Goal: Complete application form: Complete application form

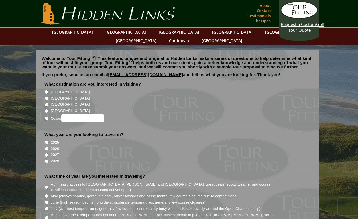
click at [47, 90] on input "[GEOGRAPHIC_DATA]" at bounding box center [47, 92] width 4 height 4
radio input "true"
click at [47, 147] on input "2026" at bounding box center [47, 149] width 4 height 4
radio input "true"
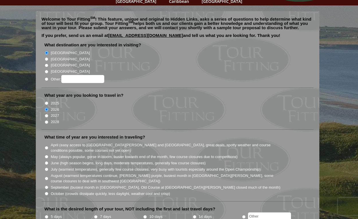
scroll to position [41, 0]
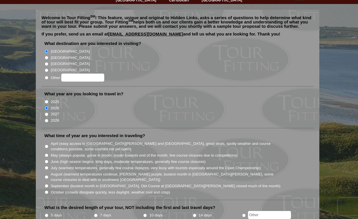
click at [48, 152] on li "May (always popular, gorse in bloom, busier towards end of the month, few cours…" at bounding box center [179, 155] width 271 height 6
click at [46, 154] on input "May (always popular, gorse in bloom, busier towards end of the month, few cours…" at bounding box center [47, 156] width 4 height 4
radio input "true"
click at [145, 214] on input "10 days" at bounding box center [145, 216] width 4 height 4
radio input "true"
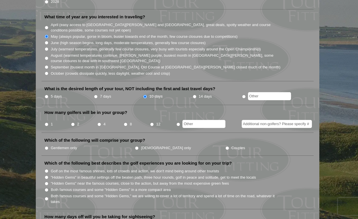
scroll to position [168, 0]
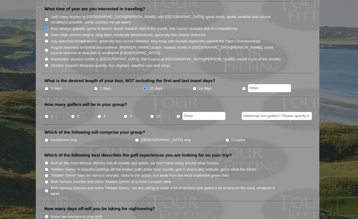
click at [73, 115] on input "2" at bounding box center [73, 117] width 4 height 4
radio input "true"
click at [226, 138] on input "Couples" at bounding box center [228, 140] width 4 height 4
radio input "true"
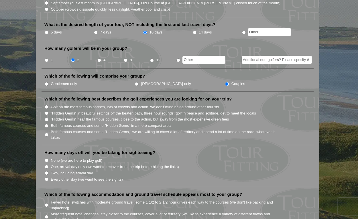
scroll to position [234, 0]
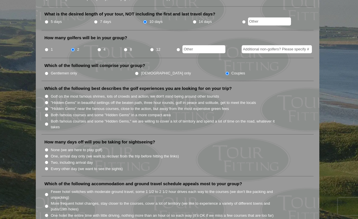
click at [46, 167] on input "Every other day (we want to see the sights)" at bounding box center [47, 169] width 4 height 4
radio input "true"
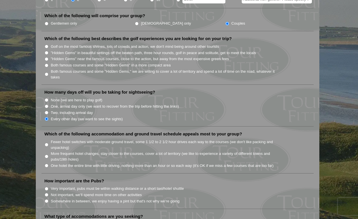
scroll to position [296, 0]
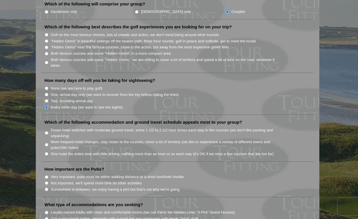
click at [47, 131] on input "Fewer hotel switches with moderate ground travel, some 1 1/2 to 2 1/2 hour driv…" at bounding box center [47, 133] width 4 height 4
radio input "true"
click at [47, 181] on input "Not important, we'll spend more time on other activities" at bounding box center [47, 183] width 4 height 4
radio input "true"
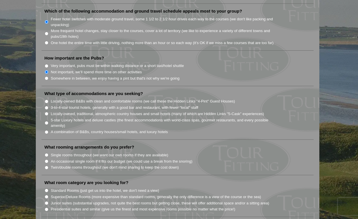
scroll to position [409, 0]
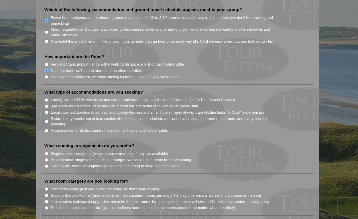
click at [47, 98] on input "Locally-owned B&Bs with clean and comfortable rooms (we call these the Hidden L…" at bounding box center [47, 100] width 4 height 4
radio input "true"
click at [47, 152] on input "Single rooms throughout (we want our own rooms if they are available)" at bounding box center [47, 154] width 4 height 4
radio input "true"
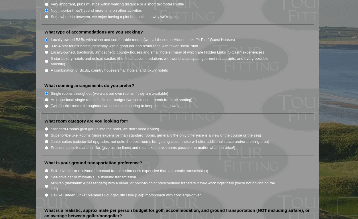
scroll to position [486, 0]
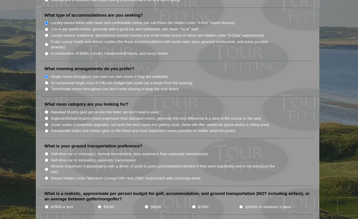
click at [46, 117] on input "Superior/Deluxe Rooms (more expensive than standard rooms, generally the only d…" at bounding box center [47, 119] width 4 height 4
radio input "true"
click at [46, 152] on input "Self-drive car or minivan(s), manual transmission (less expensive than automati…" at bounding box center [47, 154] width 4 height 4
radio input "true"
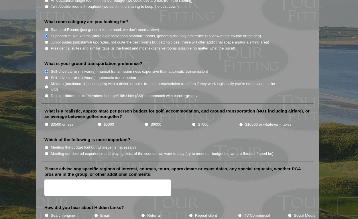
scroll to position [566, 0]
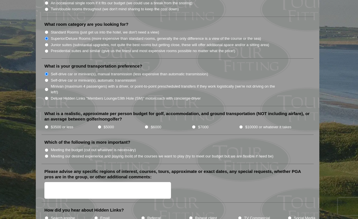
click at [146, 125] on input "$6000" at bounding box center [147, 127] width 4 height 4
radio input "true"
click at [47, 154] on input "Meeting our desired experience and playing most of the courses we want to play …" at bounding box center [47, 156] width 4 height 4
radio input "true"
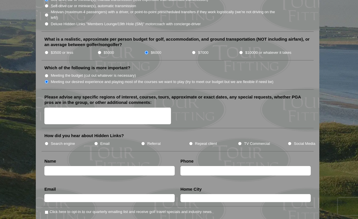
scroll to position [646, 0]
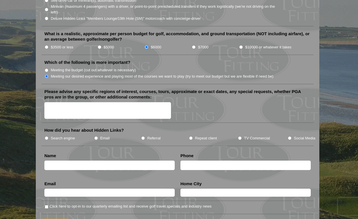
click at [47, 136] on input "Search engine" at bounding box center [47, 138] width 4 height 4
radio input "true"
type input "Mark"
type input "[PERSON_NAME]"
type input "4076208096"
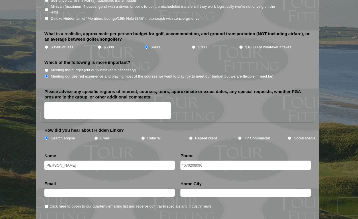
type input "[GEOGRAPHIC_DATA]"
type input "[EMAIL_ADDRESS][DOMAIN_NAME]"
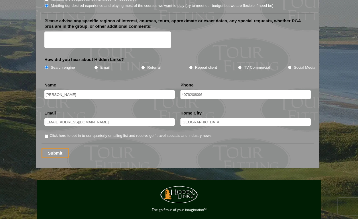
scroll to position [708, 0]
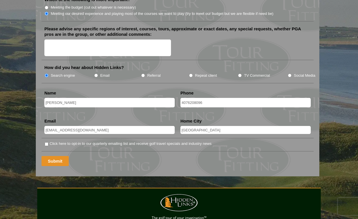
click at [54, 156] on input "Submit" at bounding box center [55, 161] width 27 height 10
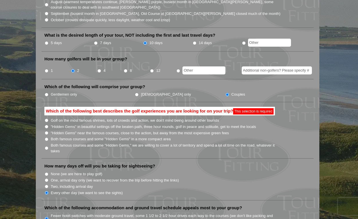
click at [46, 119] on input "Golf on the most famous shrines, lots of crowds and action, we don't mind being…" at bounding box center [47, 121] width 4 height 4
radio input "true"
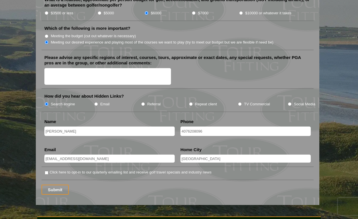
scroll to position [673, 0]
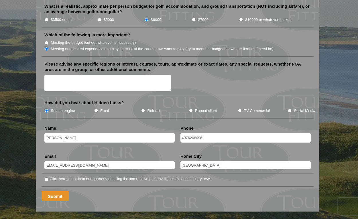
click at [55, 191] on input "Submit" at bounding box center [55, 196] width 27 height 10
